Goal: Task Accomplishment & Management: Complete application form

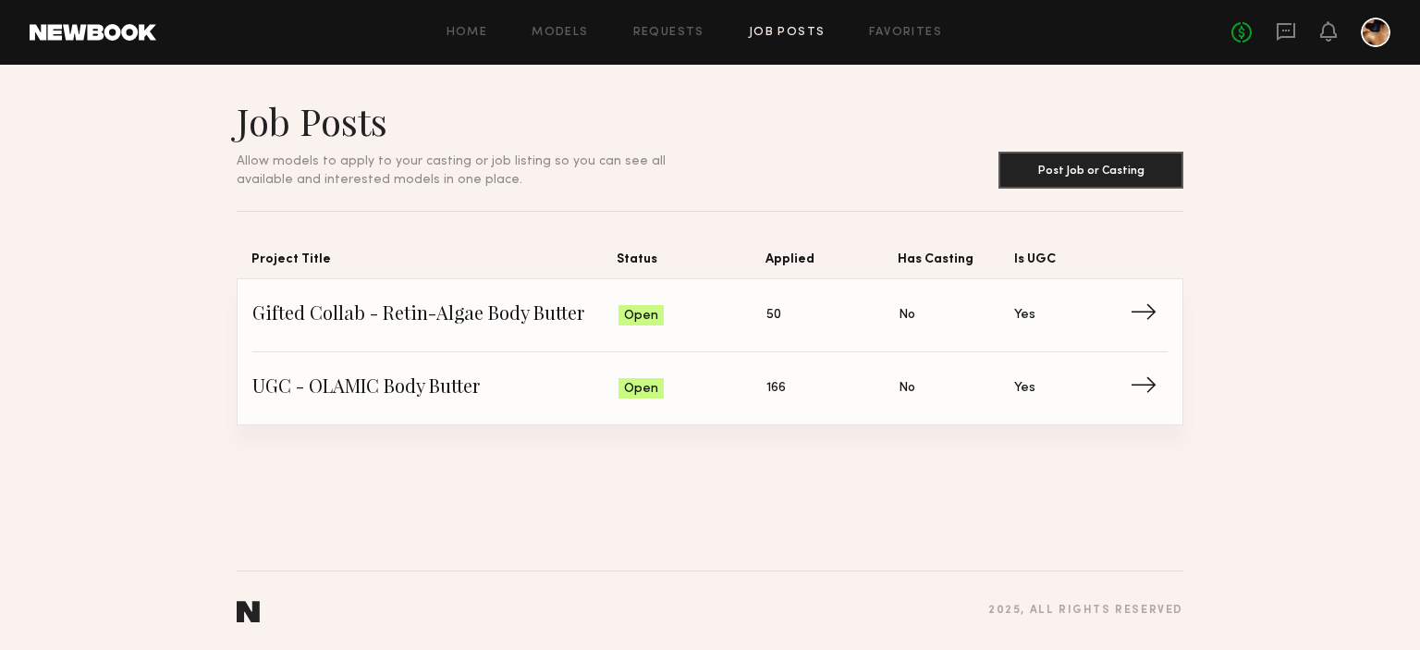
click at [522, 315] on span "Gifted Collab - Retin-Algae Body Butter" at bounding box center [435, 315] width 366 height 28
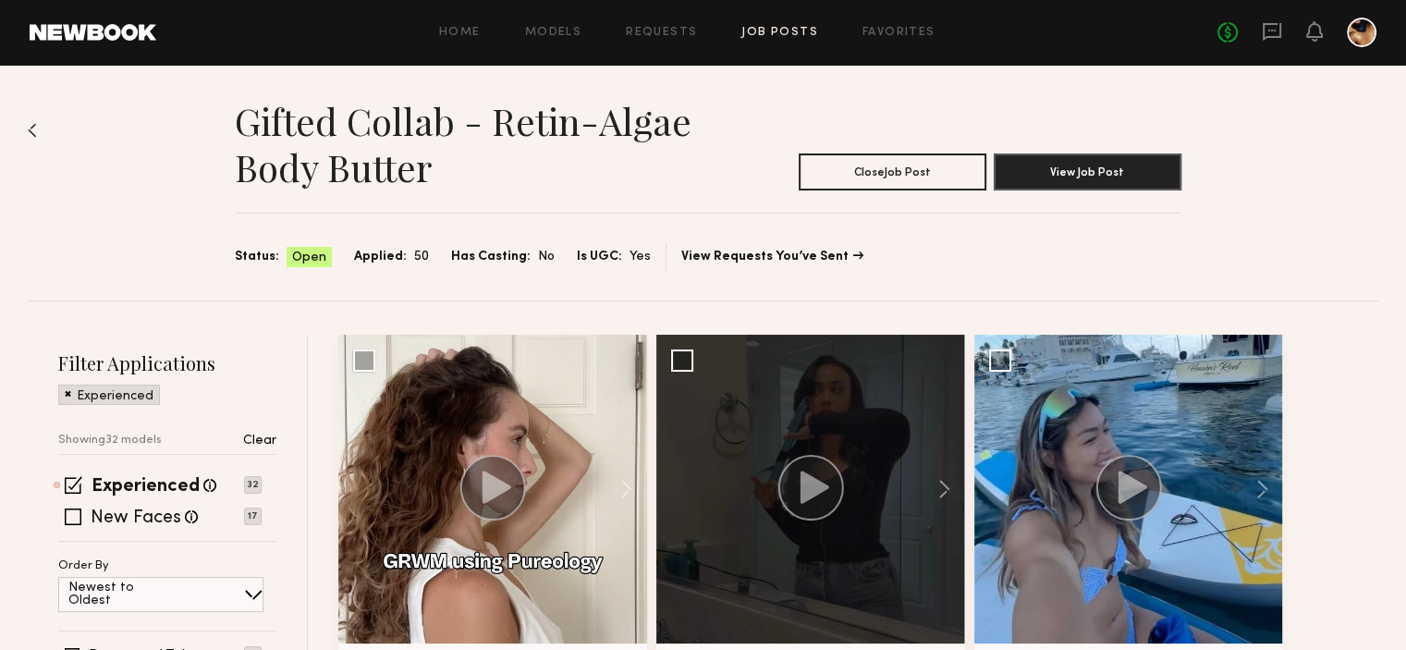
click at [37, 127] on div "Gifted Collab - Retin-Algae Body Butter Close Job Post View Job Post Status: Op…" at bounding box center [703, 183] width 1351 height 236
click at [32, 131] on img at bounding box center [32, 130] width 9 height 15
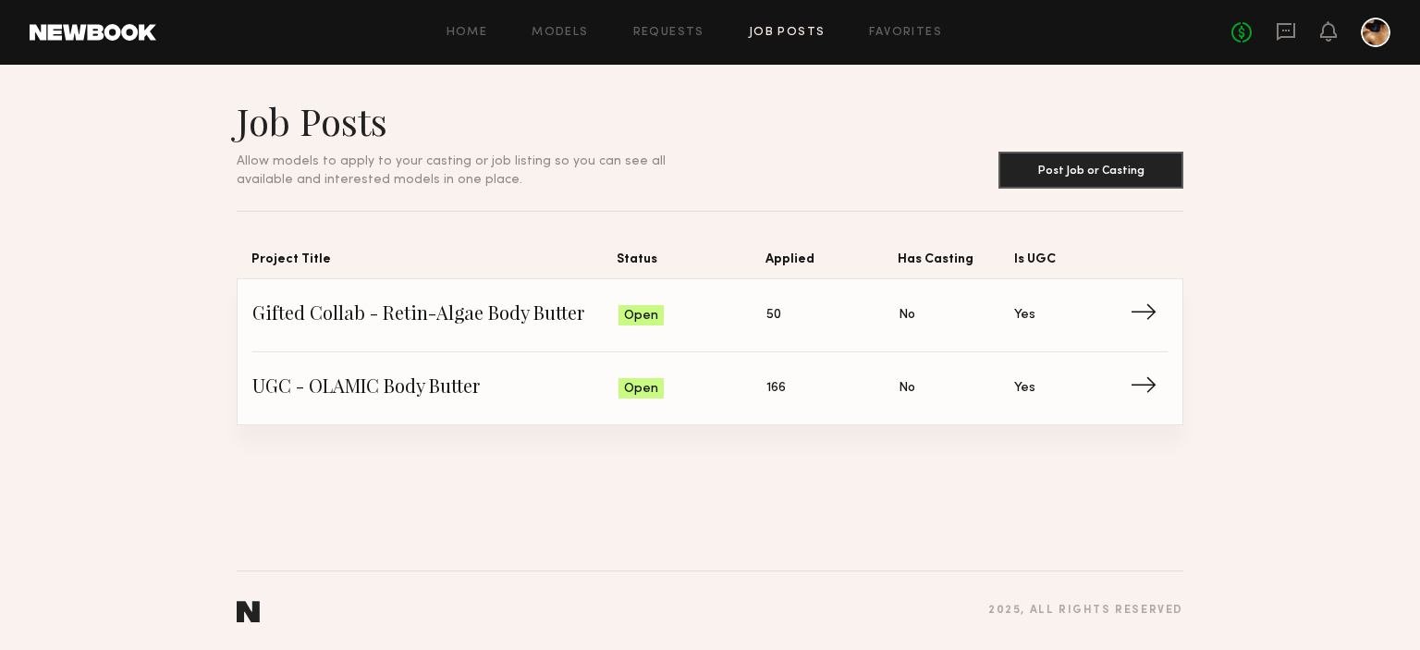
click at [508, 424] on div "Job Posts Allow models to apply to your casting or job listing so you can see a…" at bounding box center [710, 357] width 1420 height 585
click at [504, 387] on span "UGC - OLAMIC Body Butter" at bounding box center [435, 388] width 366 height 28
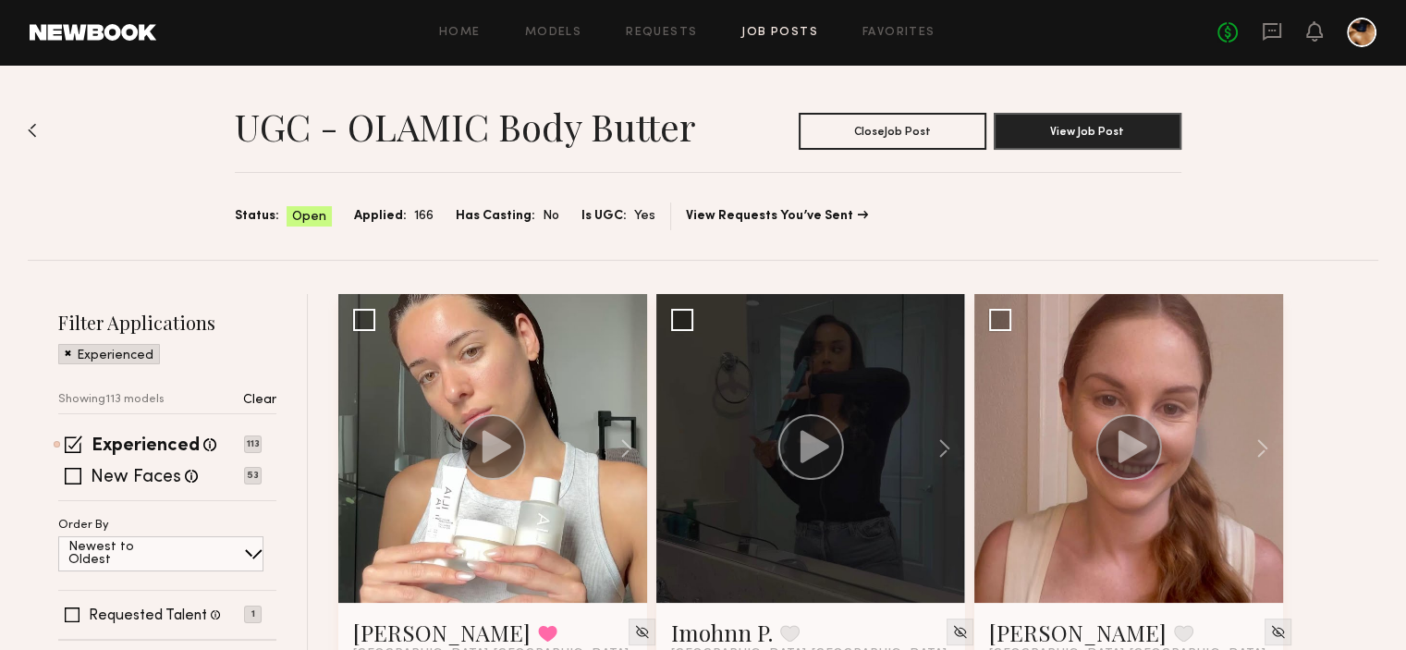
click at [35, 129] on img at bounding box center [32, 130] width 9 height 15
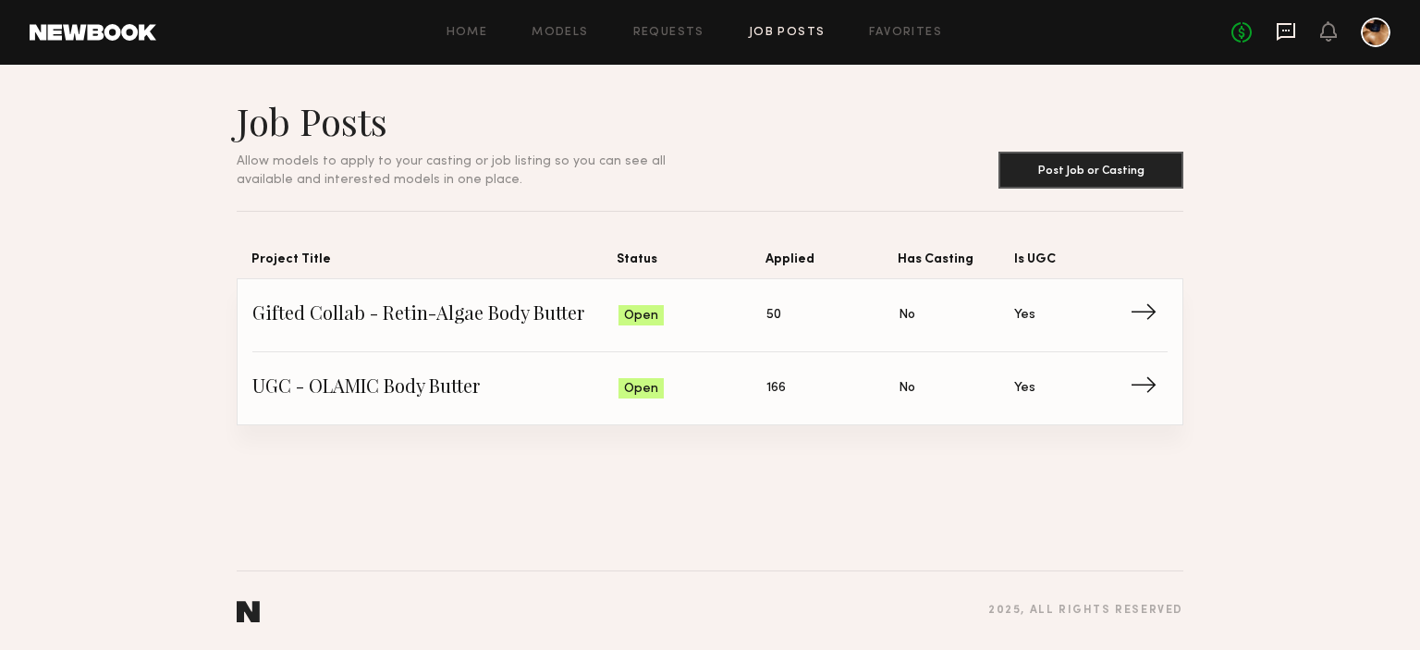
click at [1286, 30] on icon at bounding box center [1286, 31] width 7 height 2
